Goal: Task Accomplishment & Management: Manage account settings

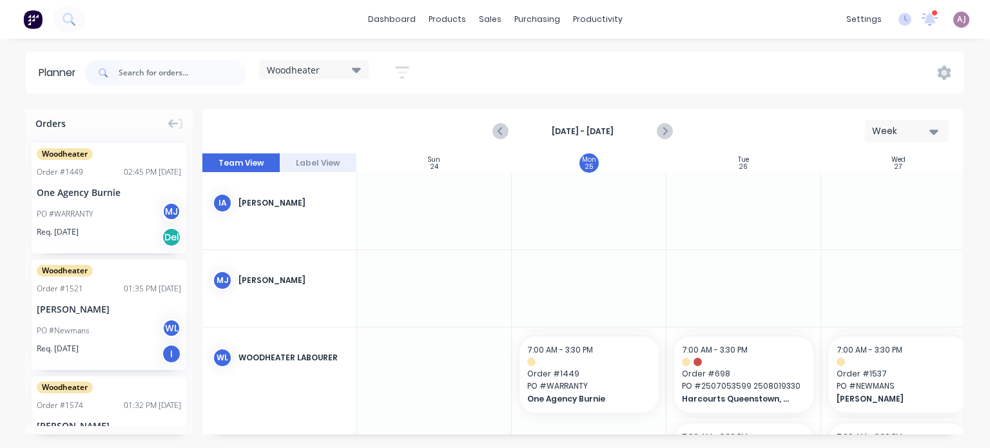
scroll to position [92, 0]
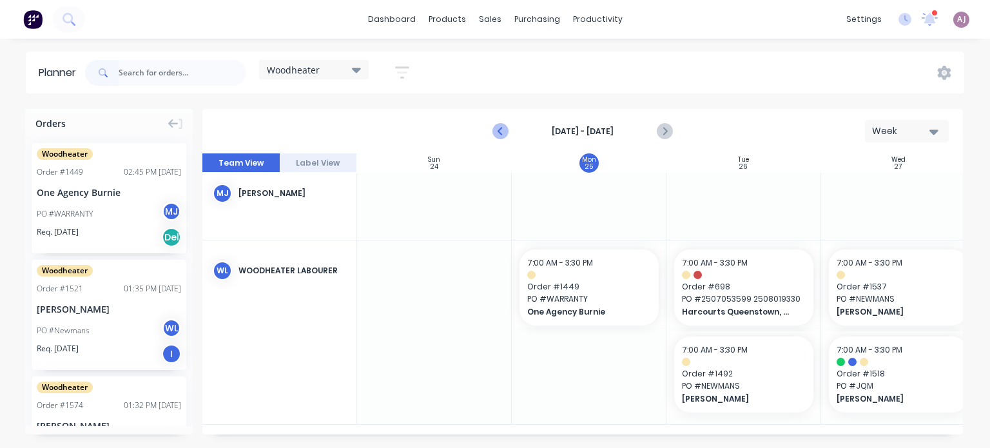
click at [503, 129] on icon "Previous page" at bounding box center [500, 131] width 15 height 15
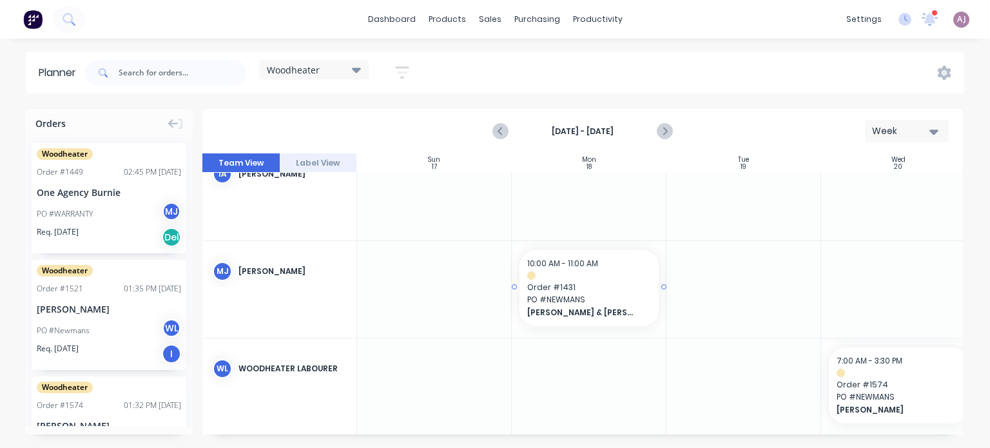
scroll to position [45, 0]
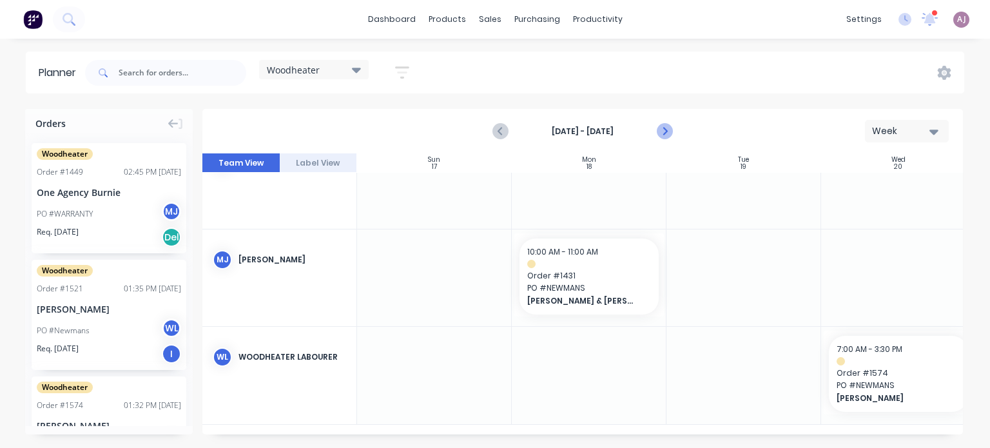
click at [673, 128] on button "Next page" at bounding box center [664, 132] width 26 height 26
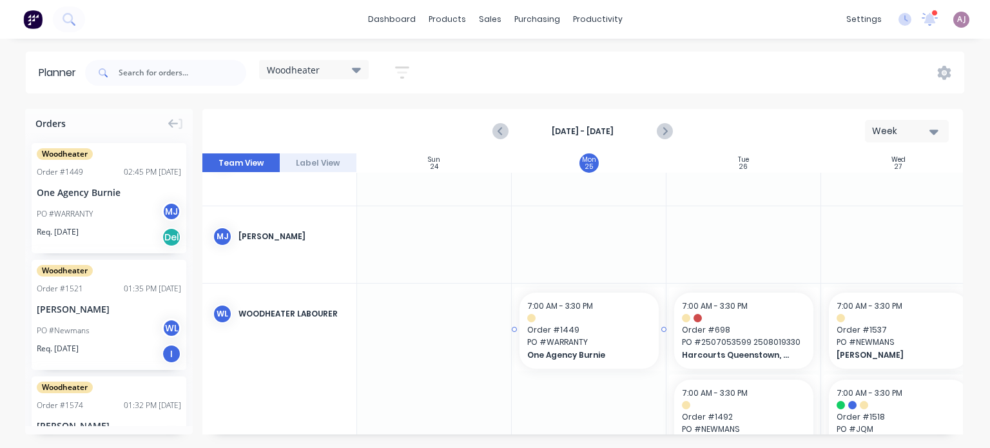
scroll to position [92, 0]
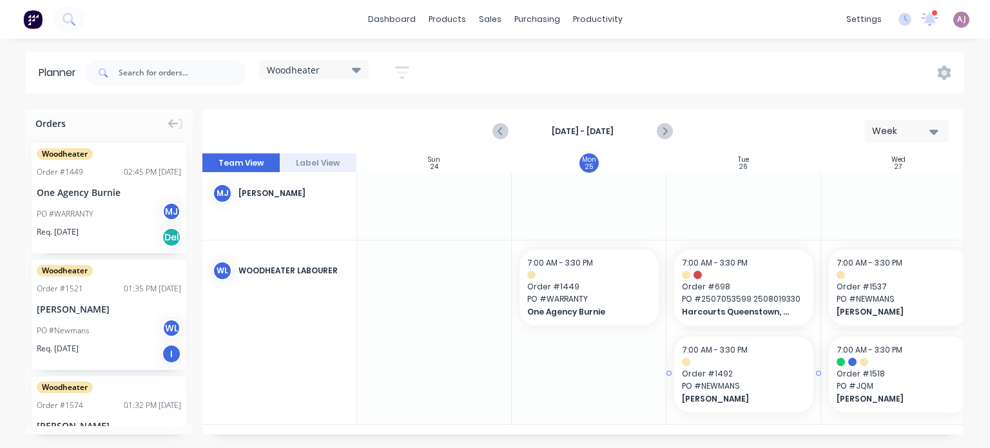
click at [697, 359] on div at bounding box center [744, 362] width 124 height 8
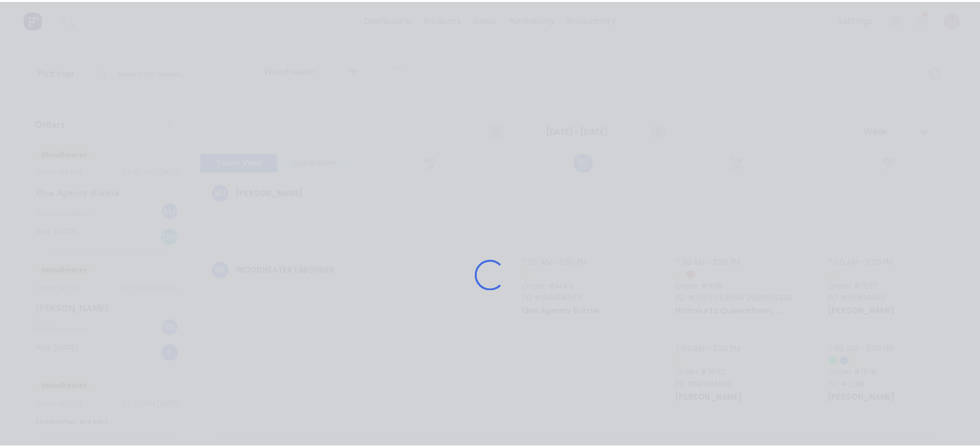
scroll to position [82, 0]
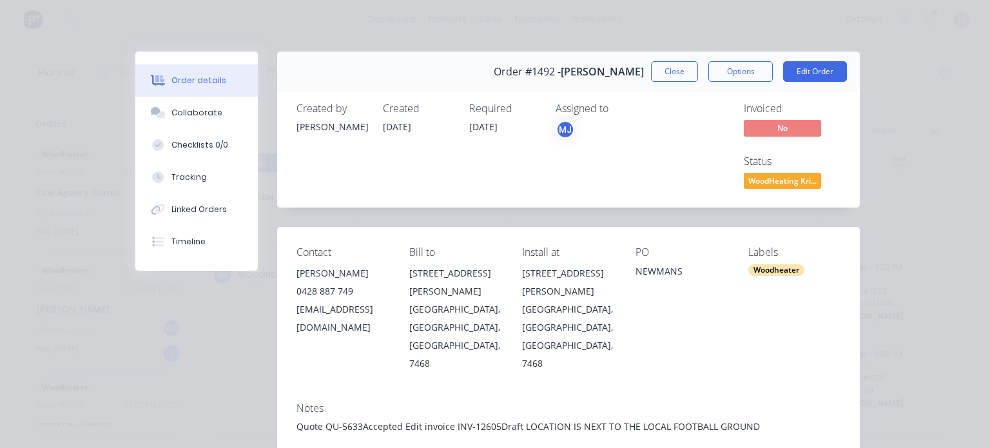
click at [352, 307] on div "[EMAIL_ADDRESS][DOMAIN_NAME]" at bounding box center [342, 318] width 92 height 36
click at [669, 73] on button "Close" at bounding box center [674, 71] width 47 height 21
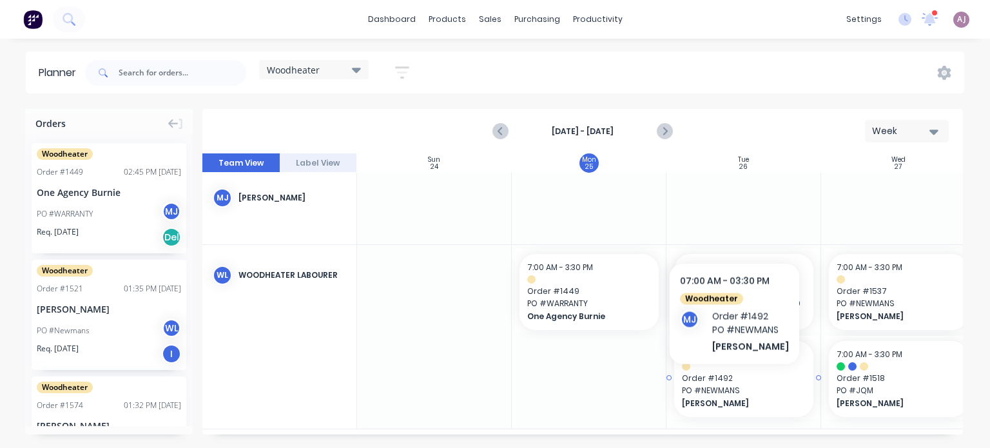
click at [729, 383] on span "Order # 1492" at bounding box center [744, 378] width 124 height 12
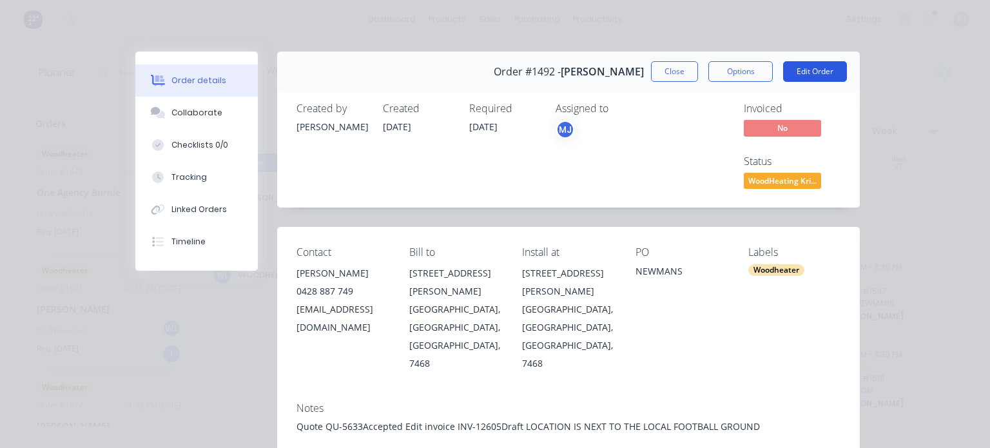
click at [802, 71] on button "Edit Order" at bounding box center [815, 71] width 64 height 21
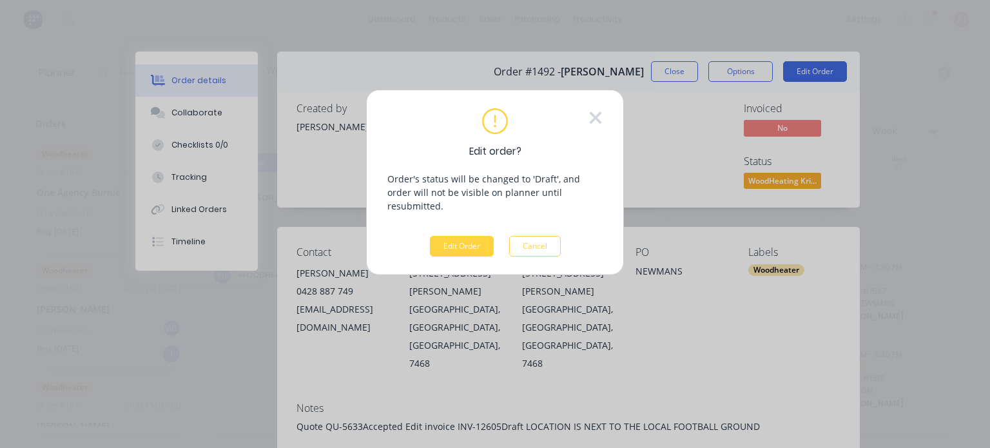
drag, startPoint x: 602, startPoint y: 118, endPoint x: 611, endPoint y: 117, distance: 8.5
click at [603, 117] on div "Edit order? Order's status will be changed to 'Draft', and order will not be vi…" at bounding box center [495, 183] width 258 height 186
drag, startPoint x: 595, startPoint y: 118, endPoint x: 619, endPoint y: 97, distance: 31.5
click at [596, 117] on icon at bounding box center [596, 118] width 12 height 12
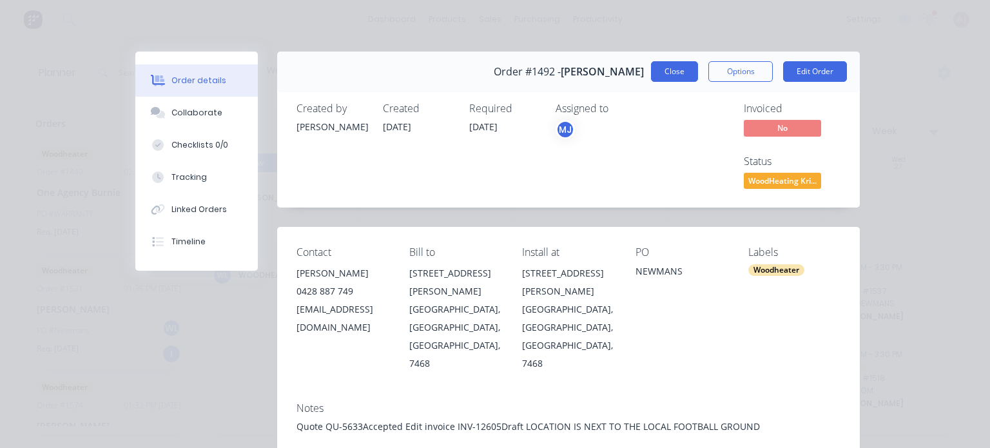
click at [646, 77] on div "Order #1492 - [PERSON_NAME] Close Options Edit Order" at bounding box center [568, 72] width 582 height 41
click at [660, 66] on button "Close" at bounding box center [674, 71] width 47 height 21
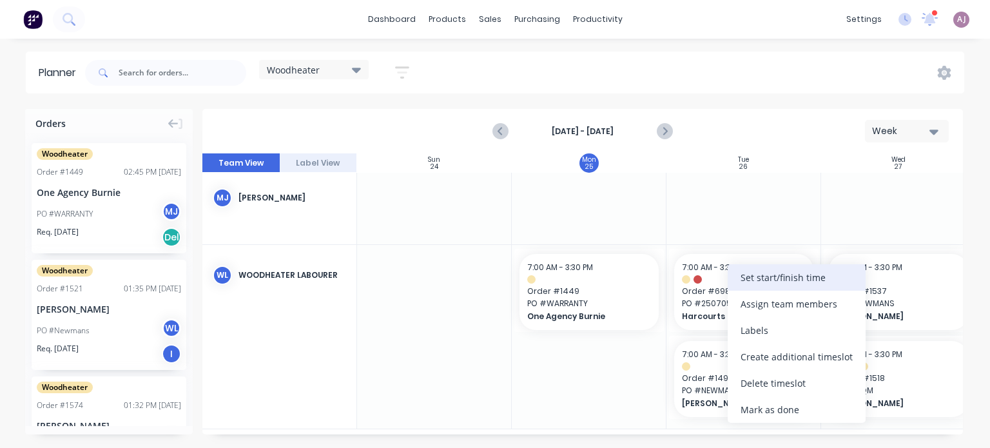
click at [776, 274] on div "Set start/finish time" at bounding box center [796, 277] width 138 height 26
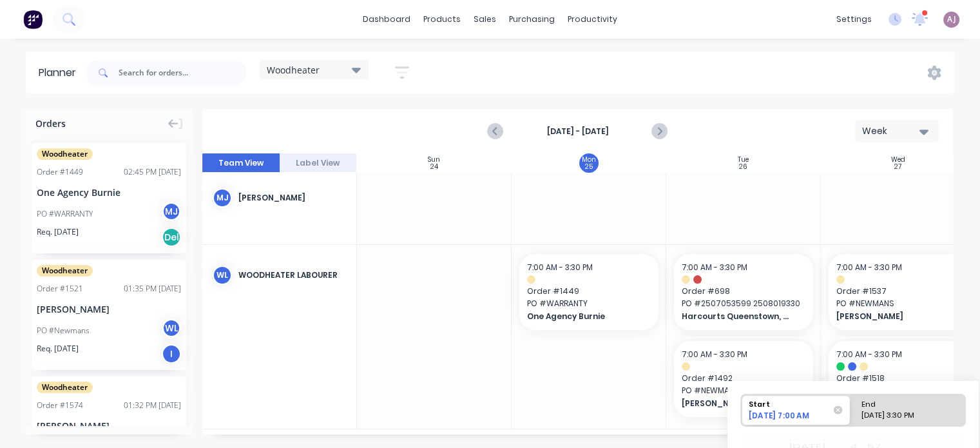
click at [807, 416] on div "[DATE] 7:00 AM" at bounding box center [789, 417] width 91 height 15
click at [742, 416] on input "Start [DATE] 7:00 AM" at bounding box center [741, 410] width 1 height 32
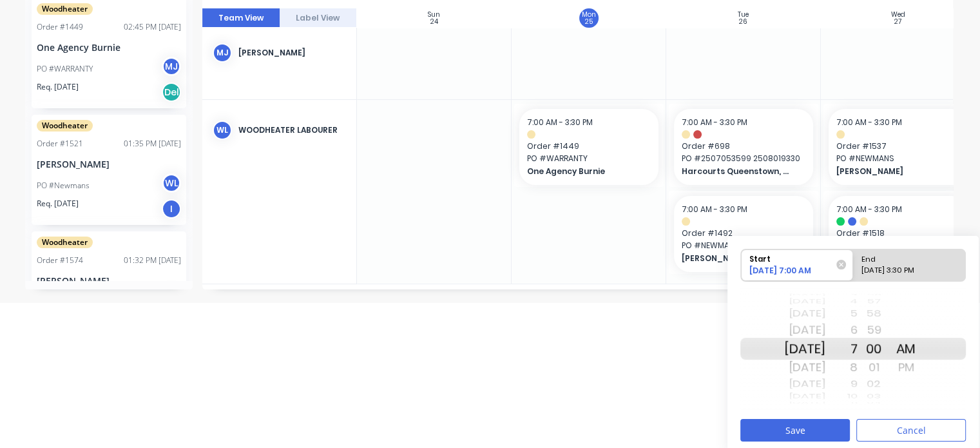
scroll to position [150, 0]
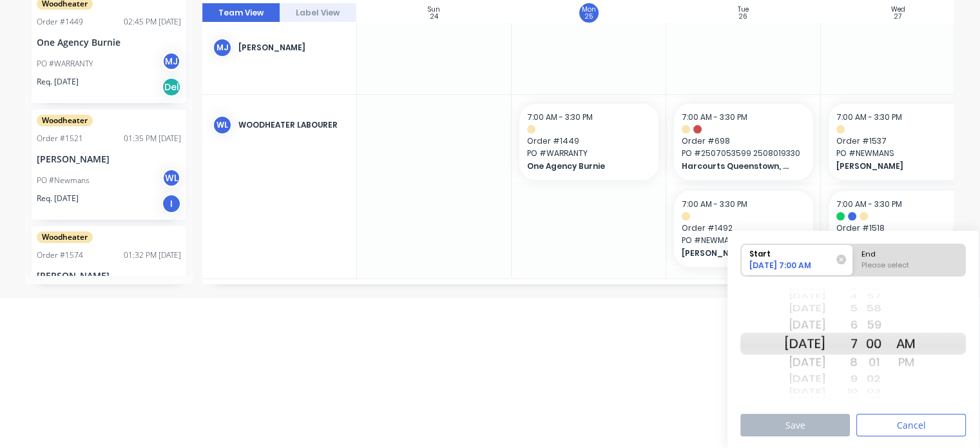
click at [899, 255] on div "End" at bounding box center [909, 252] width 105 height 16
click at [854, 255] on input "End Please select" at bounding box center [853, 260] width 1 height 32
radio input "true"
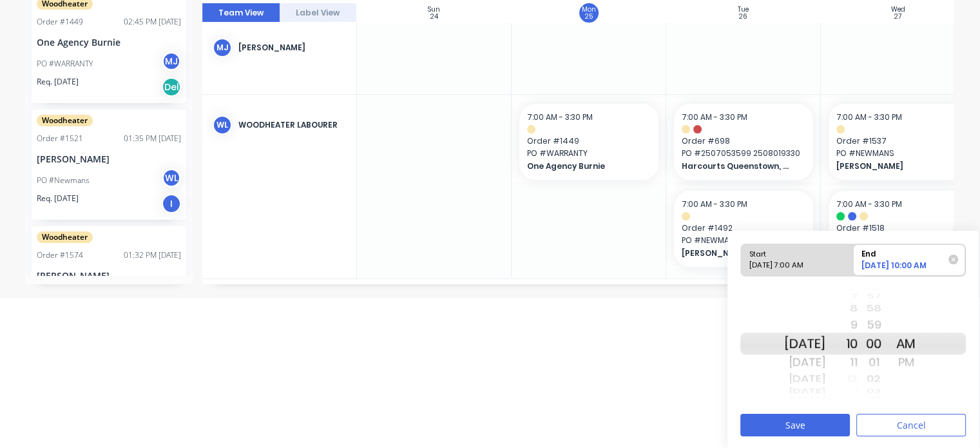
click at [922, 359] on div "PM" at bounding box center [906, 362] width 32 height 21
click at [807, 418] on button "Save" at bounding box center [795, 425] width 110 height 23
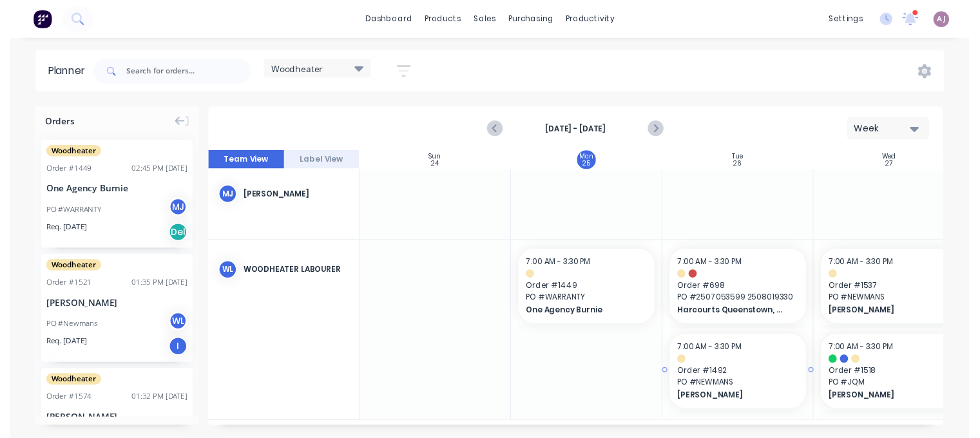
scroll to position [0, 0]
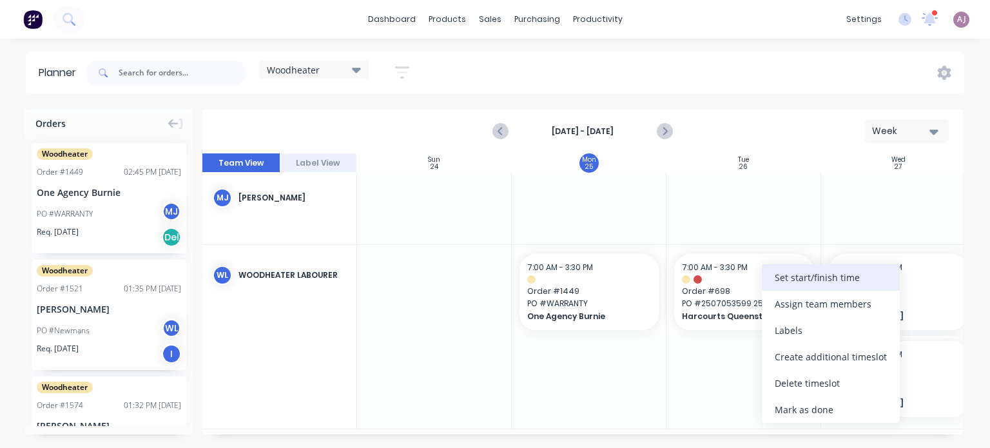
click at [823, 278] on div "Set start/finish time" at bounding box center [831, 277] width 138 height 26
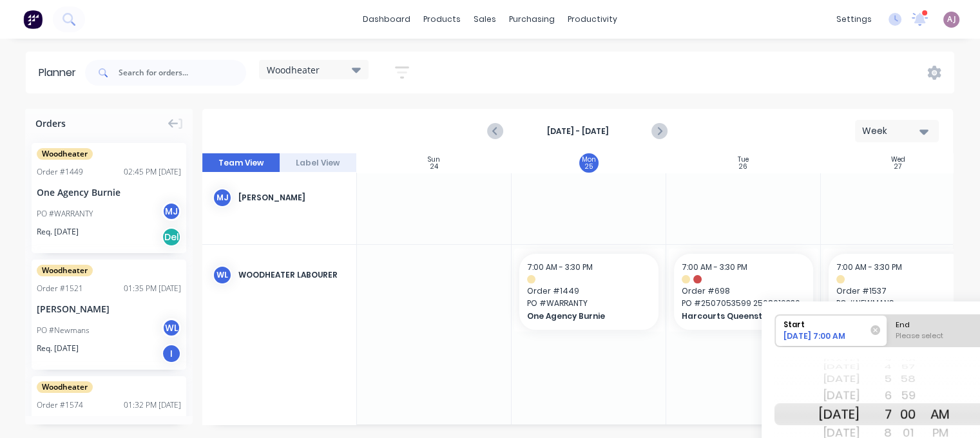
click at [914, 326] on div "End" at bounding box center [943, 323] width 105 height 16
click at [888, 326] on input "End Please select" at bounding box center [887, 331] width 1 height 32
radio input "true"
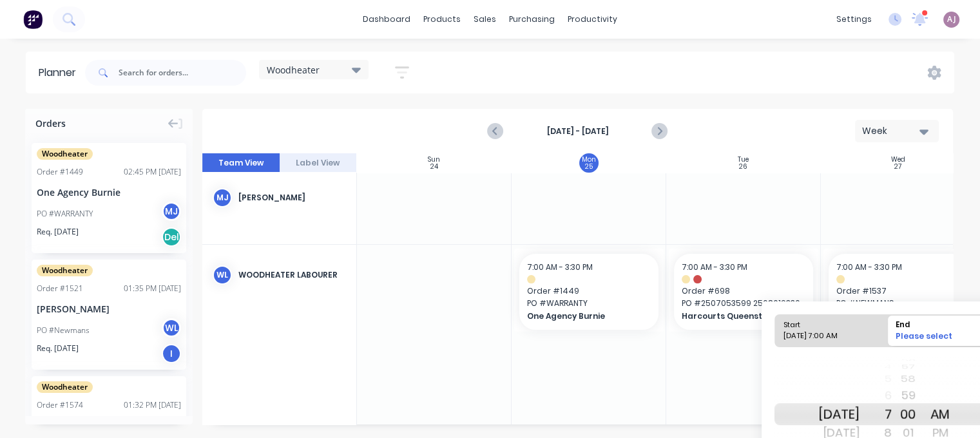
click at [956, 427] on div "PM" at bounding box center [940, 433] width 32 height 21
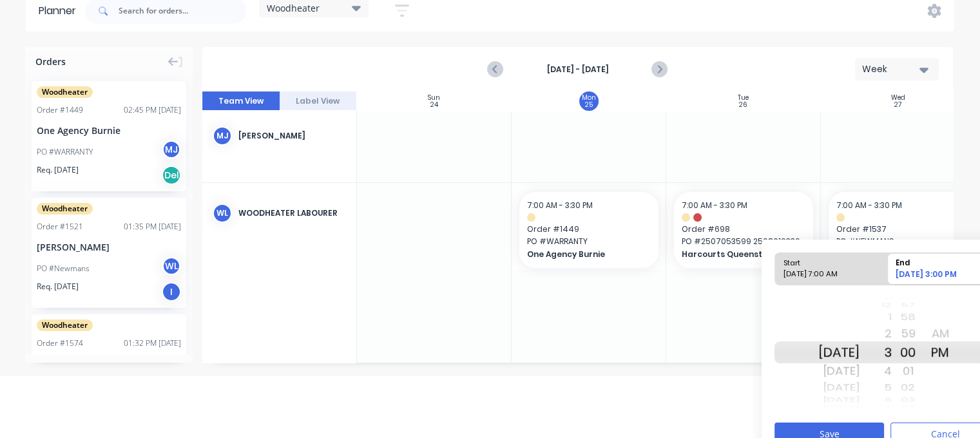
scroll to position [81, 0]
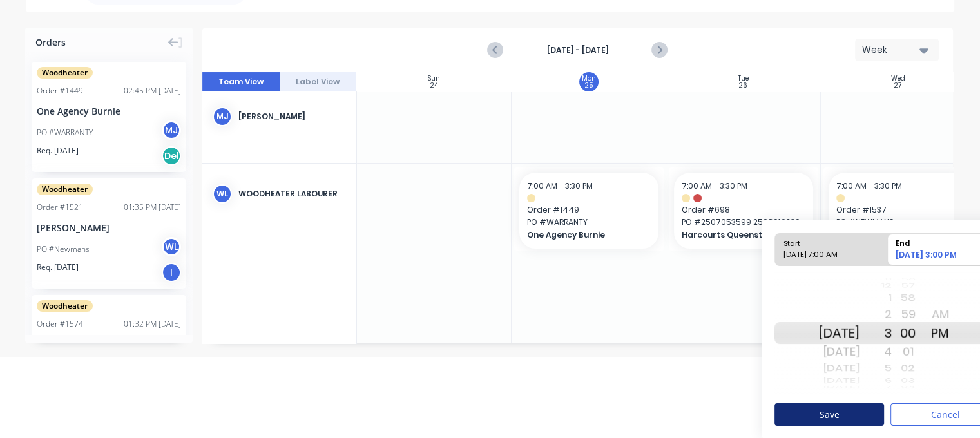
click at [847, 412] on button "Save" at bounding box center [829, 414] width 110 height 23
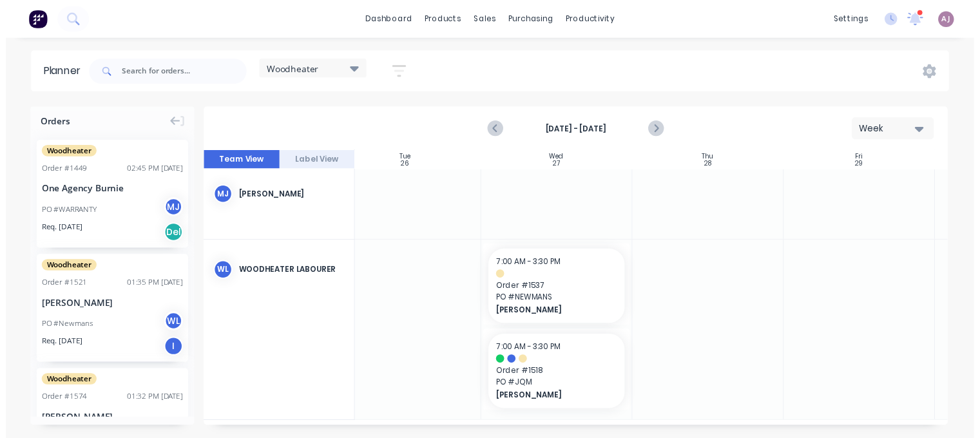
scroll to position [82, 345]
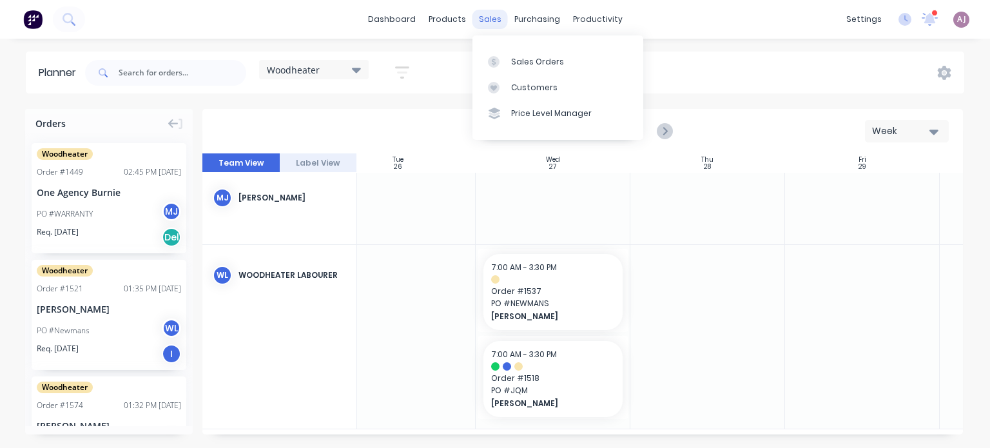
click at [494, 20] on div "sales" at bounding box center [489, 19] width 35 height 19
click at [534, 67] on link "Sales Orders" at bounding box center [557, 61] width 171 height 26
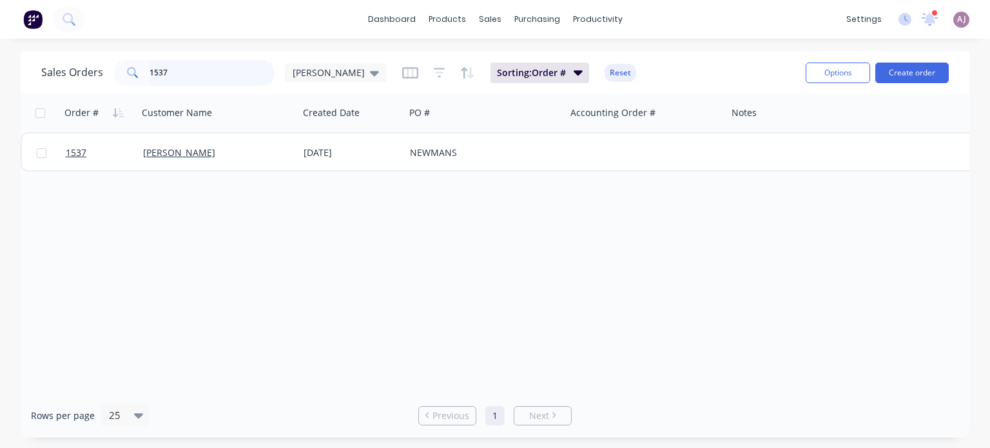
click at [161, 72] on input "1537" at bounding box center [212, 73] width 126 height 26
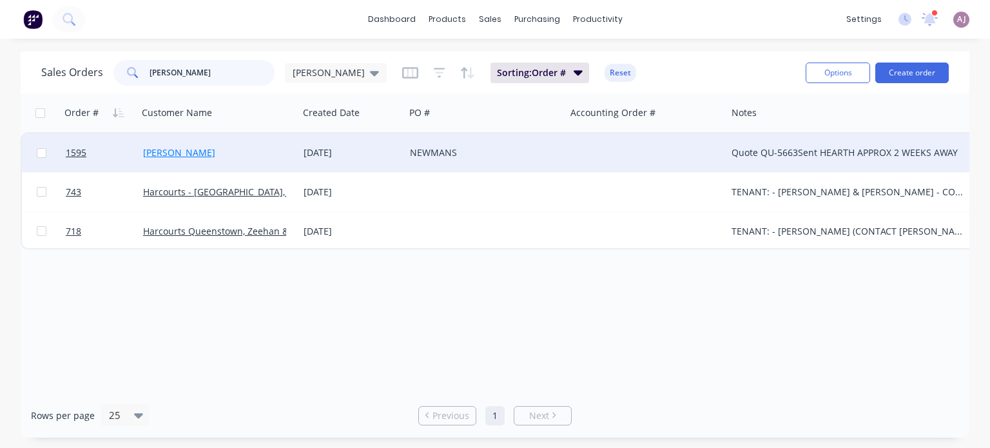
type input "[PERSON_NAME]"
click at [165, 146] on link "[PERSON_NAME]" at bounding box center [179, 152] width 72 height 12
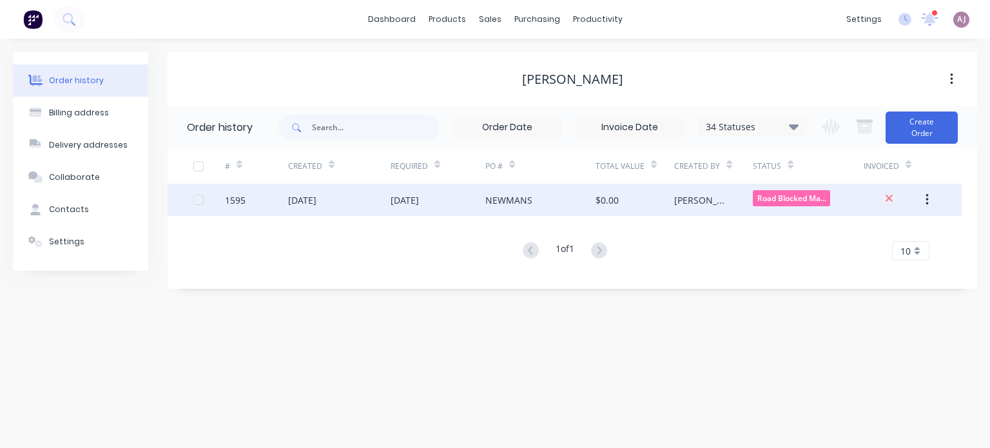
click at [374, 196] on div "[DATE]" at bounding box center [339, 200] width 102 height 32
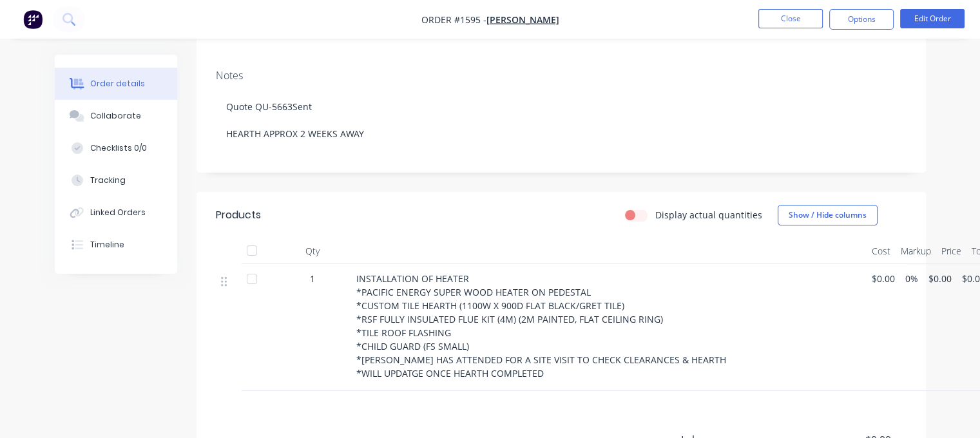
scroll to position [53, 0]
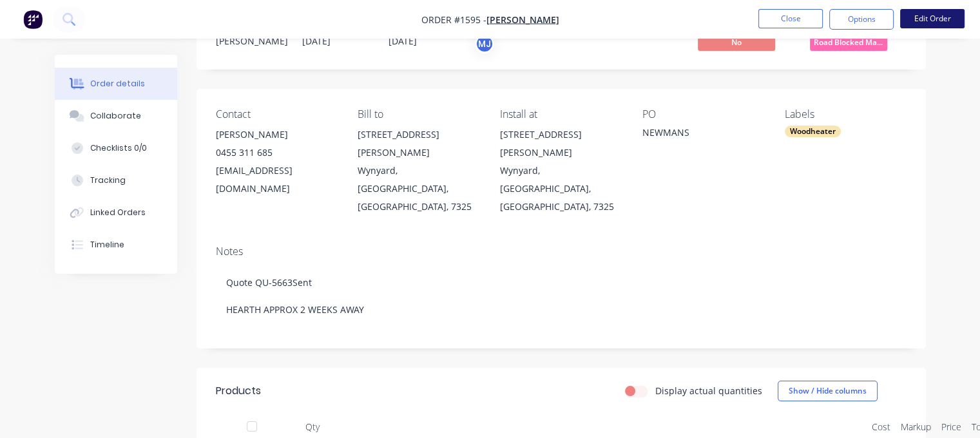
click at [930, 19] on button "Edit Order" at bounding box center [932, 18] width 64 height 19
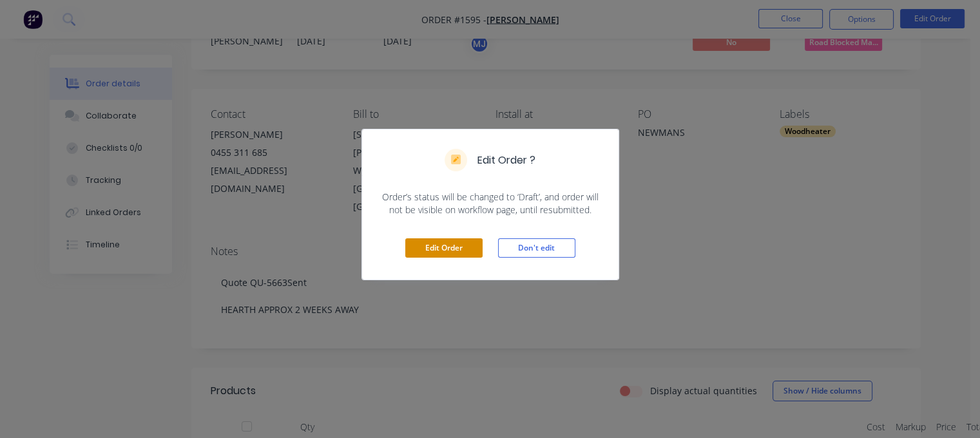
click at [419, 250] on button "Edit Order" at bounding box center [443, 247] width 77 height 19
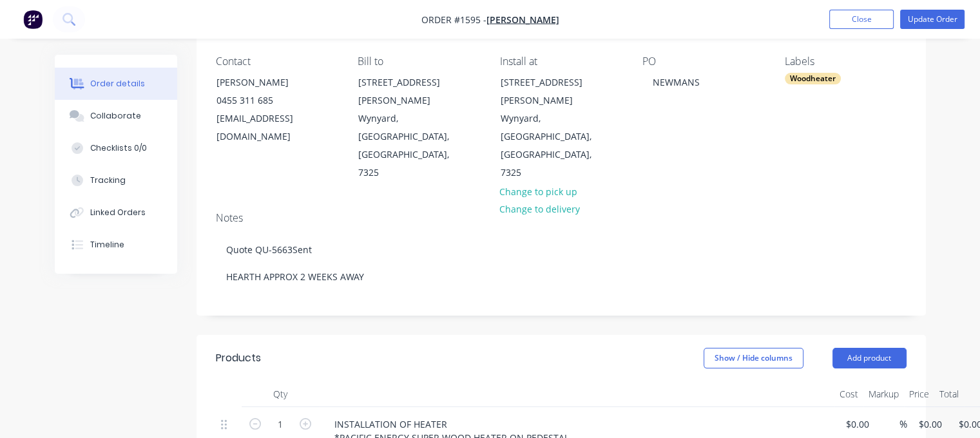
scroll to position [258, 0]
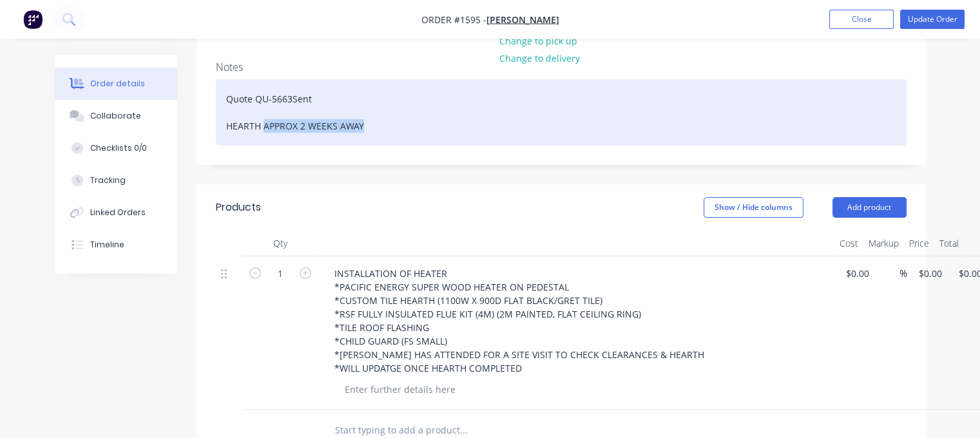
drag, startPoint x: 361, startPoint y: 72, endPoint x: 263, endPoint y: 77, distance: 98.1
click at [263, 79] on div "Quote QU-5663Sent HEARTH APPROX 2 WEEKS AWAY" at bounding box center [561, 112] width 691 height 66
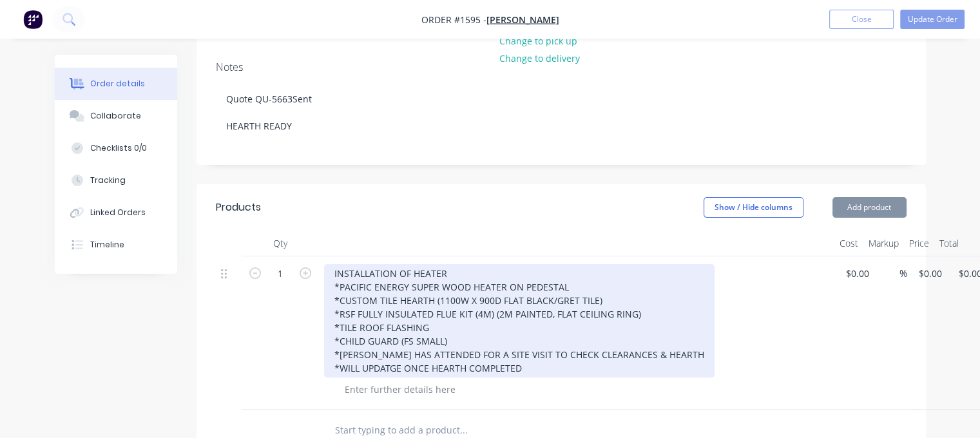
click at [573, 264] on div "INSTALLATION OF HEATER *PACIFIC ENERGY SUPER WOOD HEATER ON PEDESTAL *CUSTOM TI…" at bounding box center [519, 320] width 390 height 113
click at [571, 264] on div "INSTALLATION OF HEATER *PACIFIC ENERGY SUPER WOOD HEATER ON PEDESTAL *CUSTOM TI…" at bounding box center [519, 320] width 390 height 113
click at [390, 310] on div "INSTALLATION OF HEATER *PACIFIC ENERGY SUPER WOOD HEATER ON PEDESTAL *CUSTOM TI…" at bounding box center [519, 320] width 390 height 113
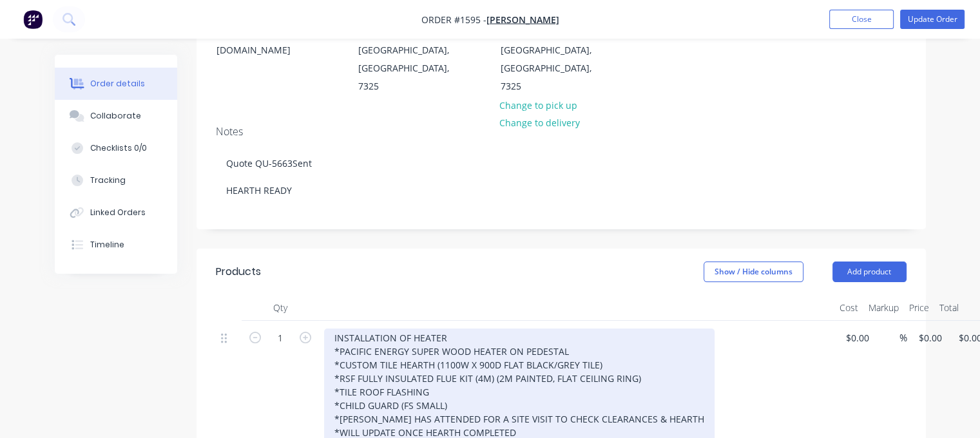
scroll to position [0, 0]
